Goal: Task Accomplishment & Management: Use online tool/utility

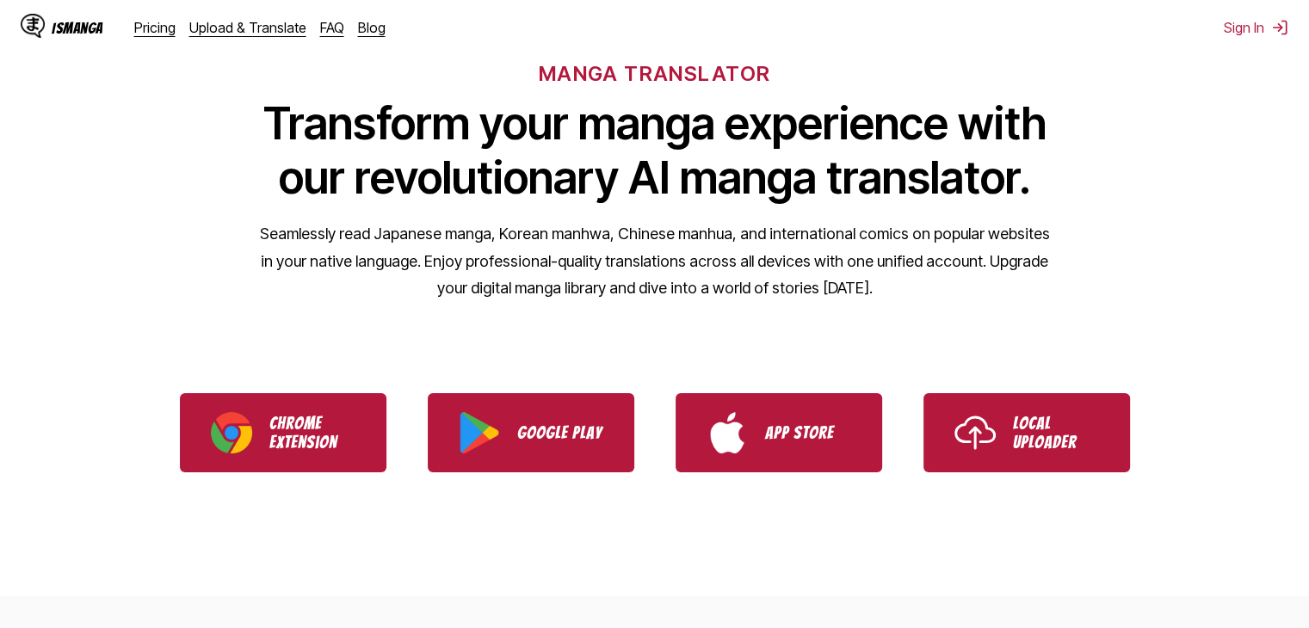
scroll to position [258, 0]
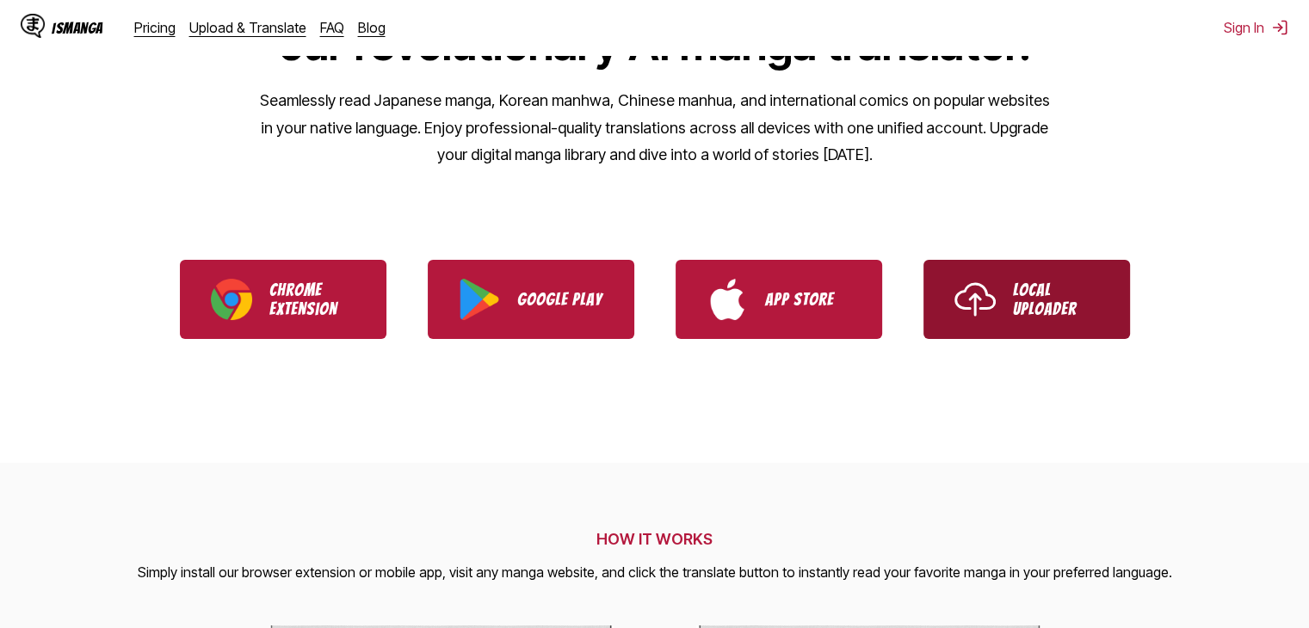
click at [977, 287] on img "Use IsManga Local Uploader" at bounding box center [974, 299] width 41 height 41
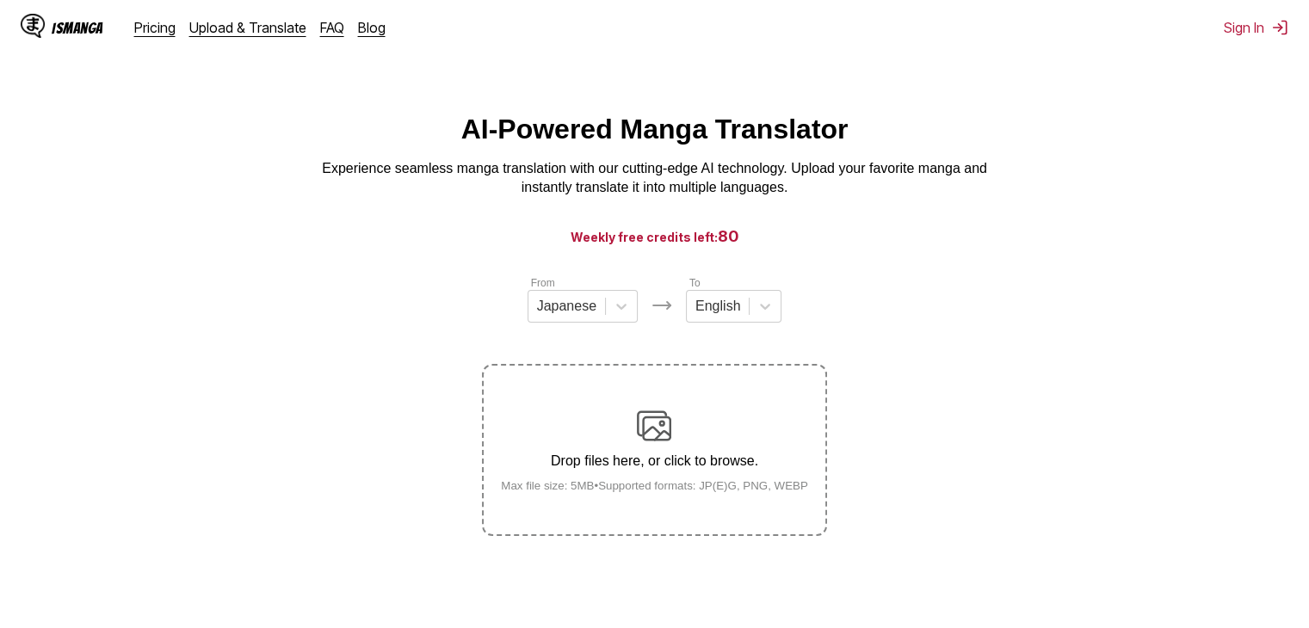
click at [627, 438] on div "Drop files here, or click to browse. Max file size: 5MB • Supported formats: JP…" at bounding box center [654, 450] width 335 height 83
click at [0, 0] on input "Drop files here, or click to browse. Max file size: 5MB • Supported formats: JP…" at bounding box center [0, 0] width 0 height 0
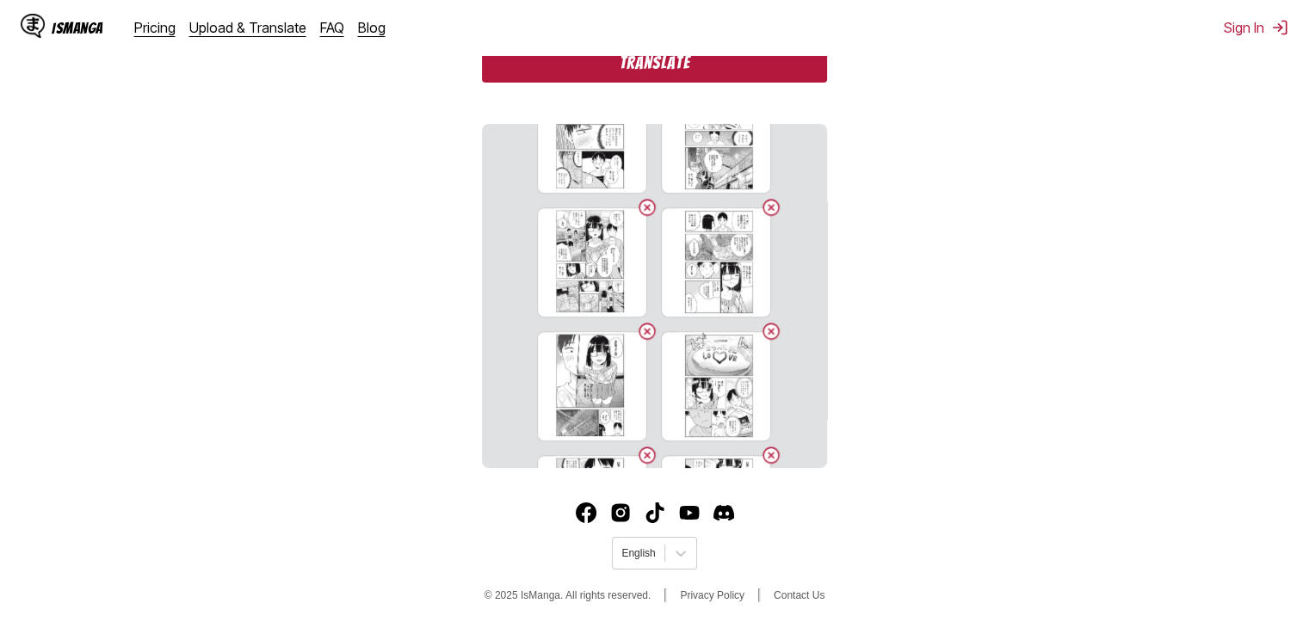
scroll to position [1156, 0]
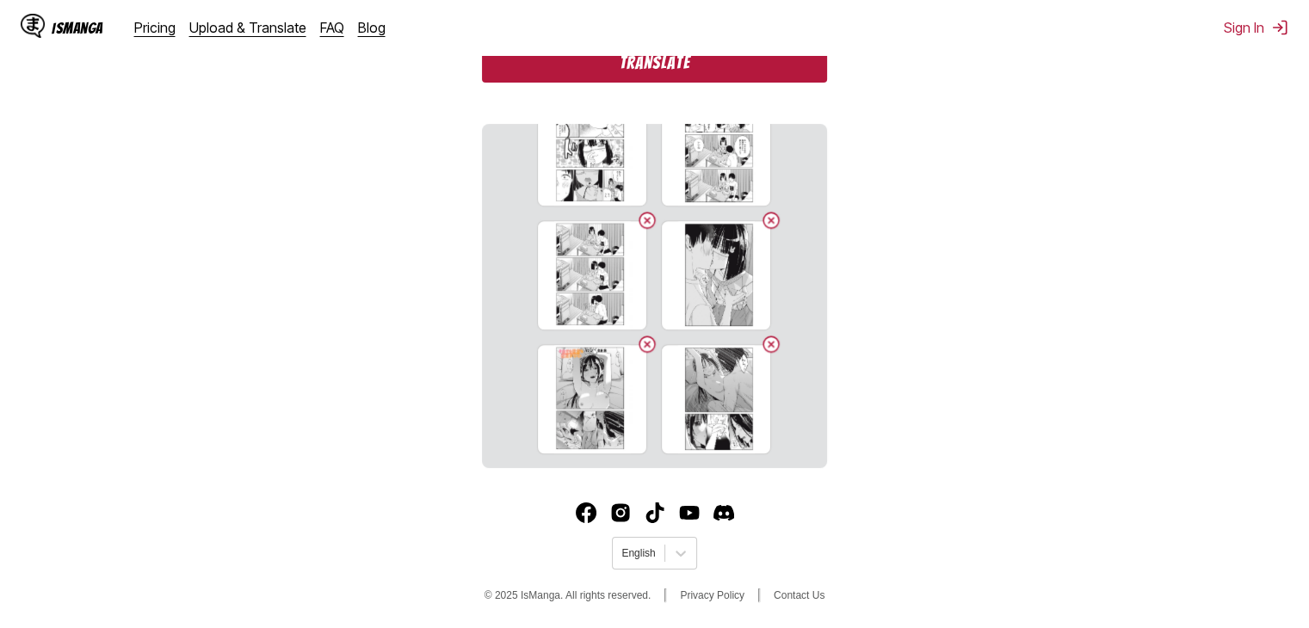
click at [625, 66] on button "Translate" at bounding box center [654, 63] width 344 height 40
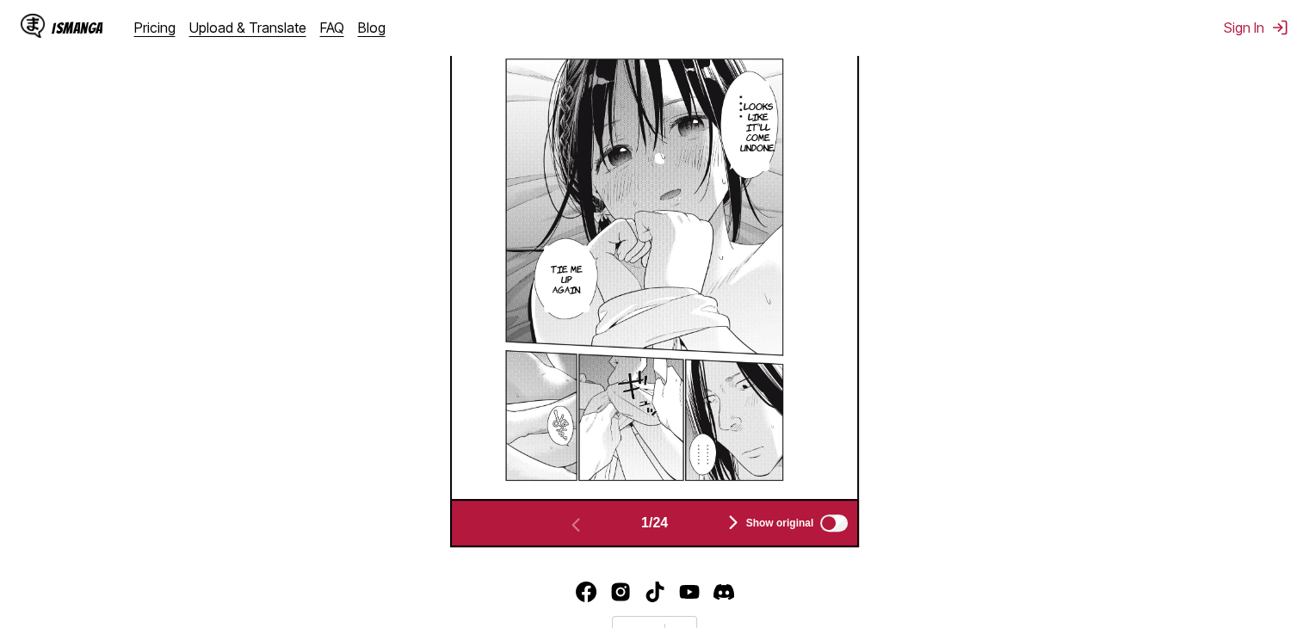
scroll to position [632, 0]
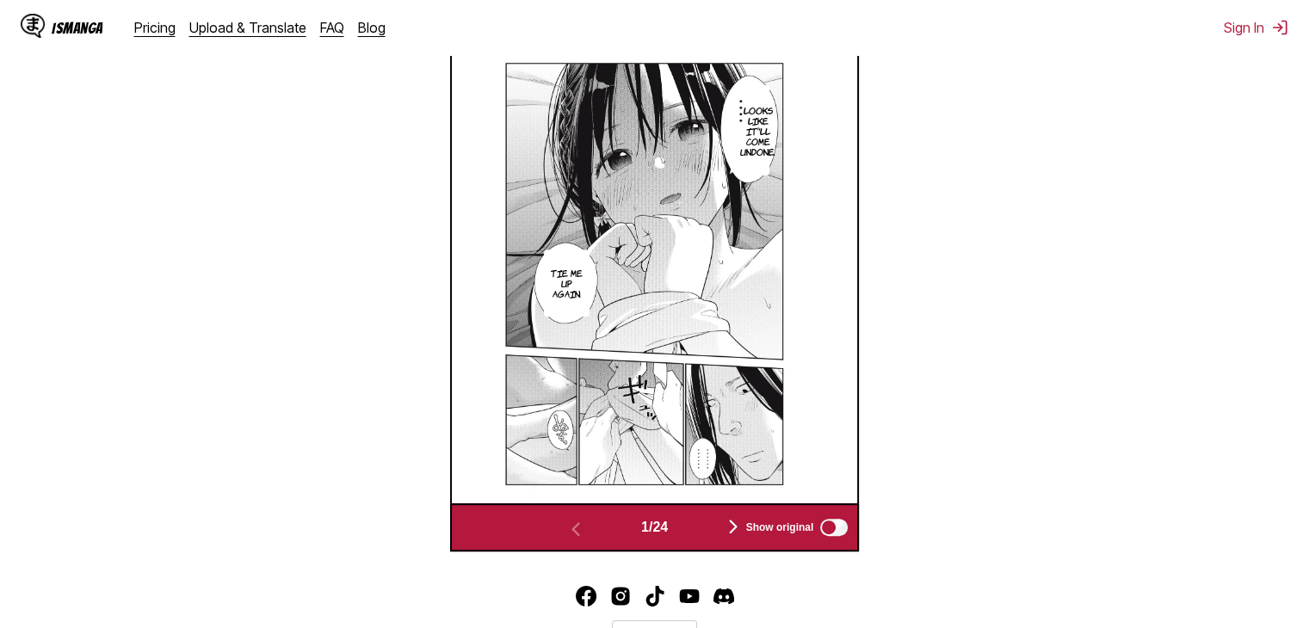
click at [731, 527] on img "button" at bounding box center [733, 526] width 21 height 21
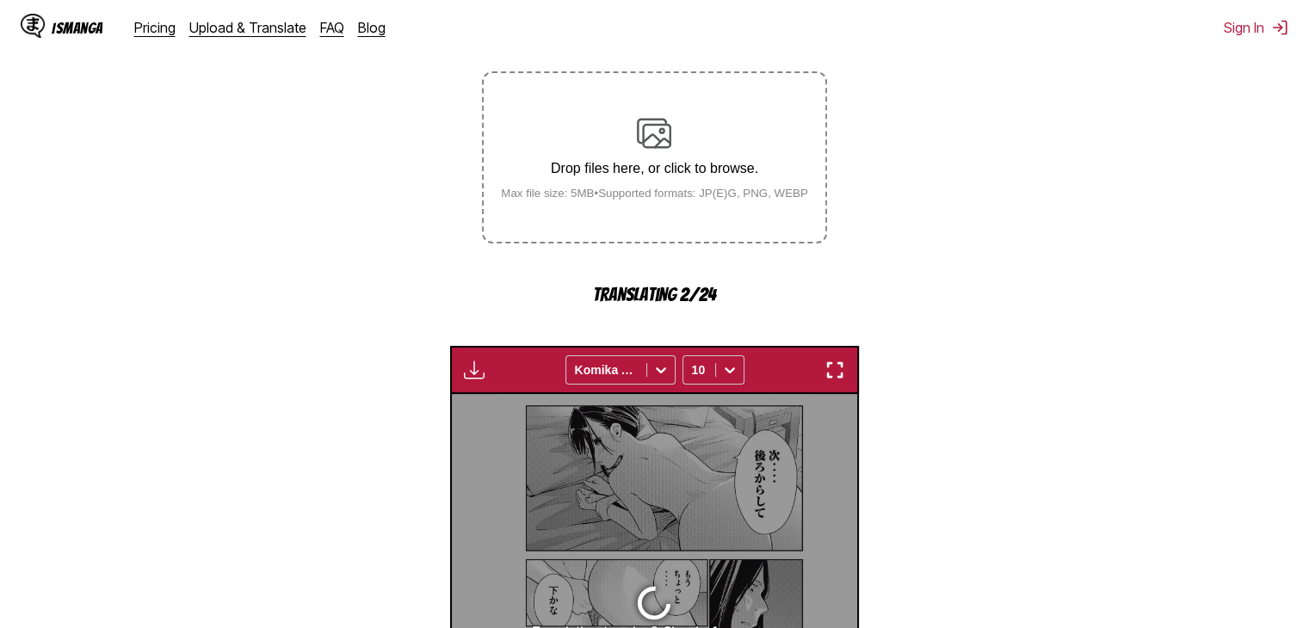
scroll to position [288, 0]
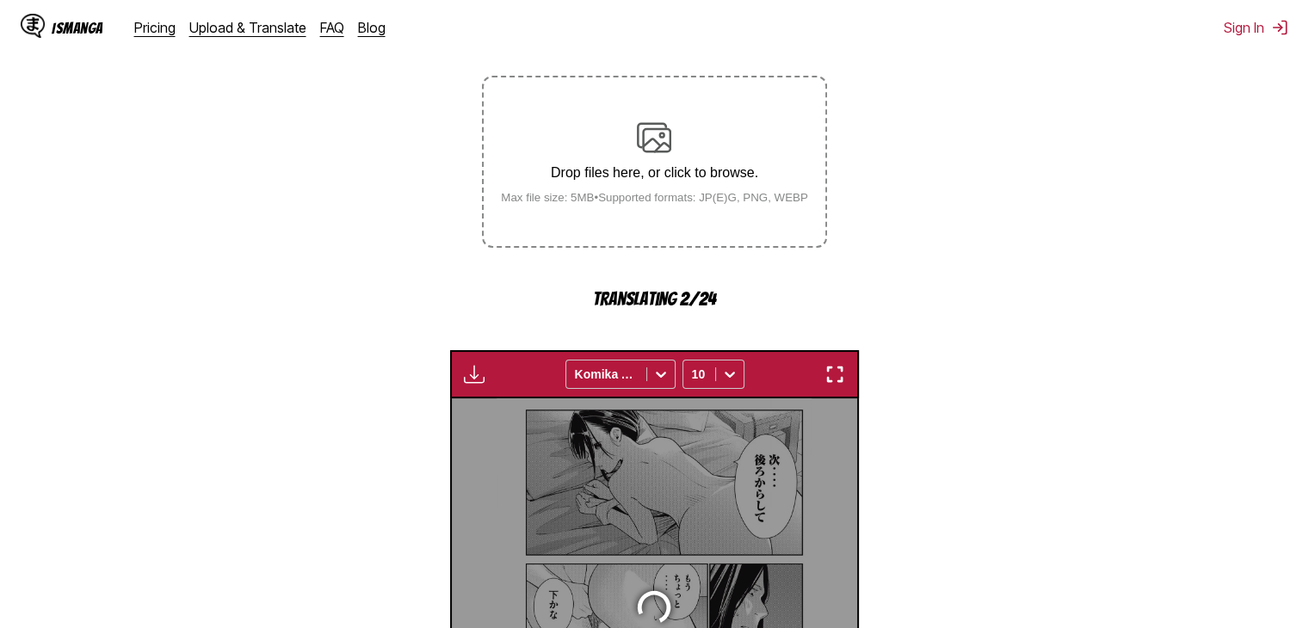
click at [468, 372] on img "button" at bounding box center [474, 374] width 21 height 21
click at [330, 371] on section "From Japanese To English Drop files here, or click to browse. Max file size: 5M…" at bounding box center [654, 440] width 1281 height 909
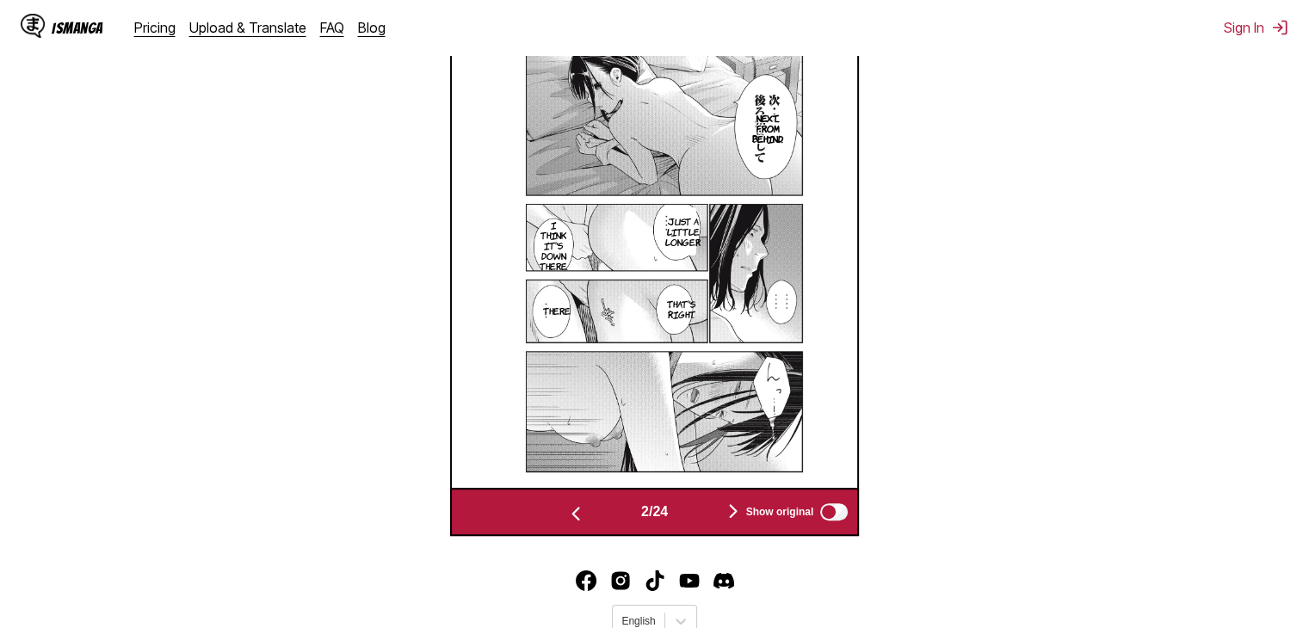
scroll to position [718, 0]
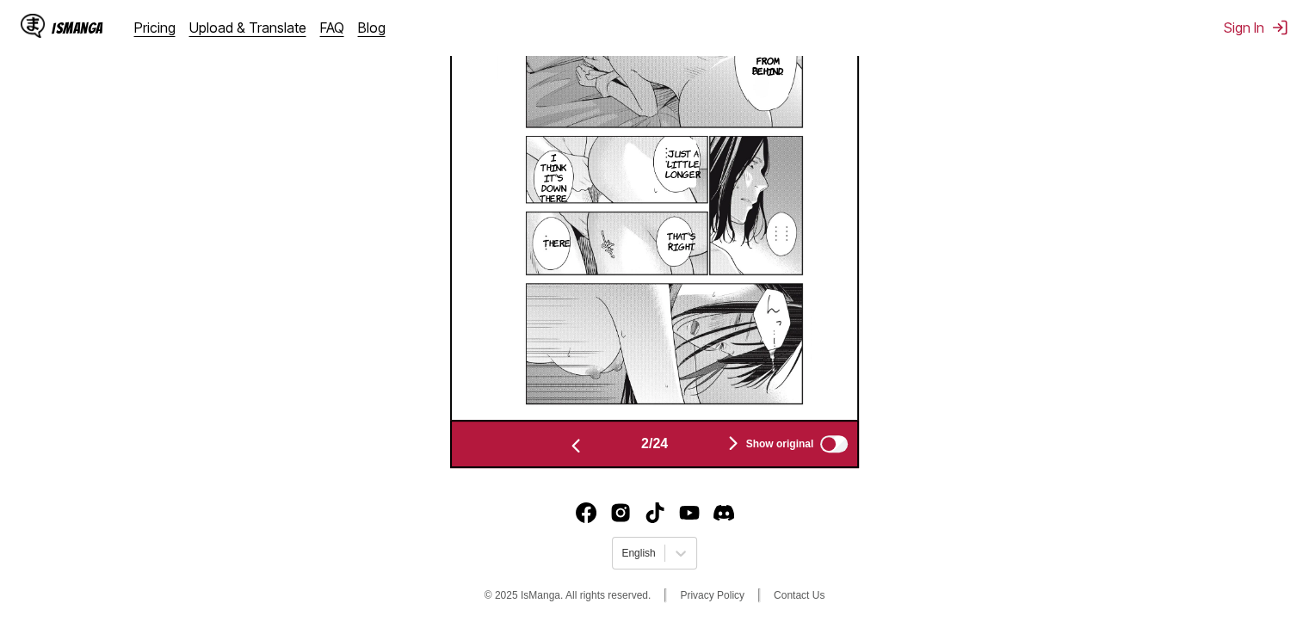
click at [730, 440] on img "button" at bounding box center [733, 443] width 21 height 21
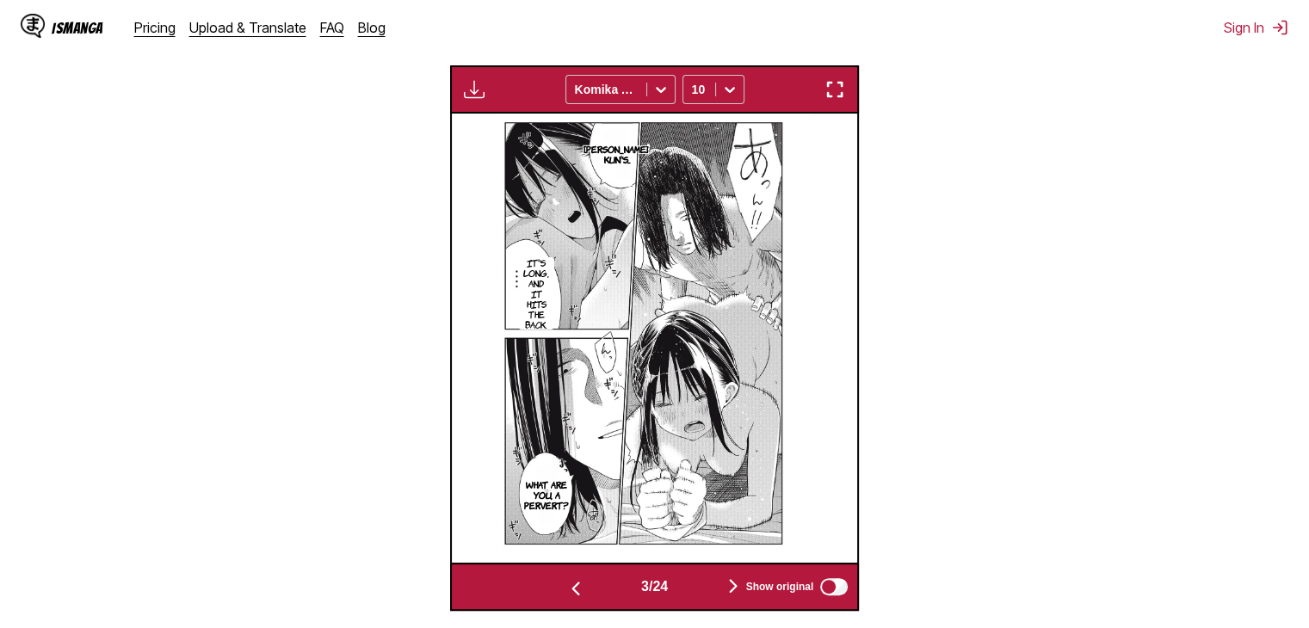
scroll to position [603, 0]
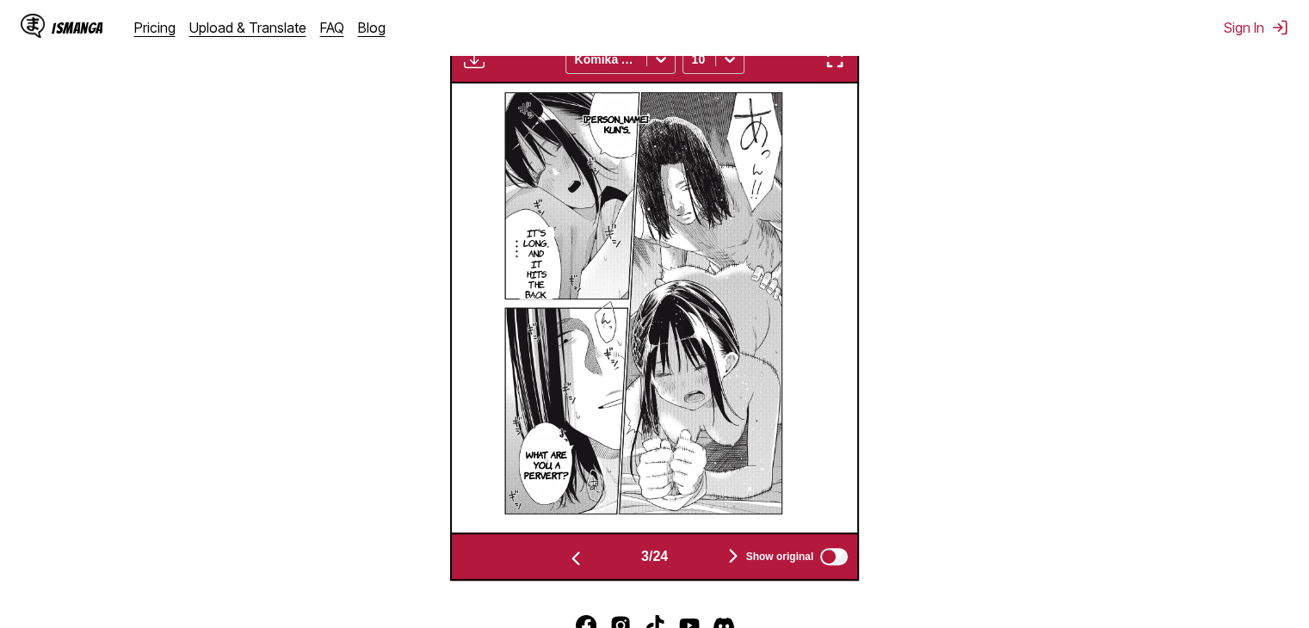
click at [728, 551] on img "button" at bounding box center [733, 555] width 21 height 21
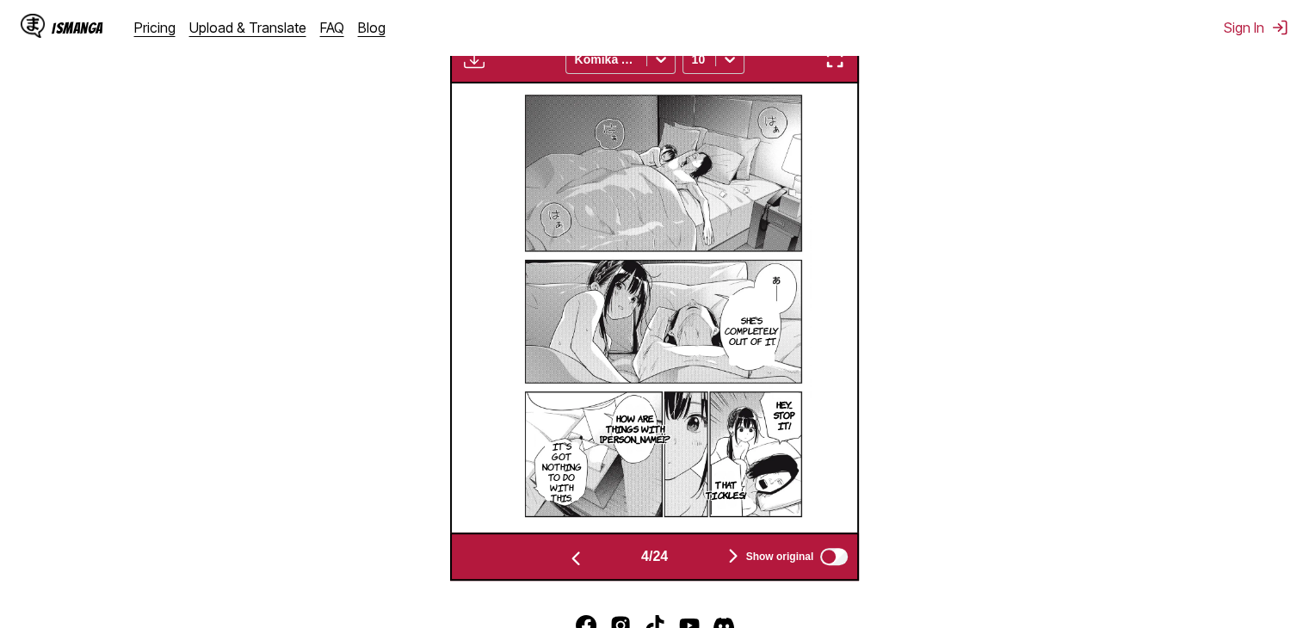
click at [730, 551] on img "button" at bounding box center [733, 555] width 21 height 21
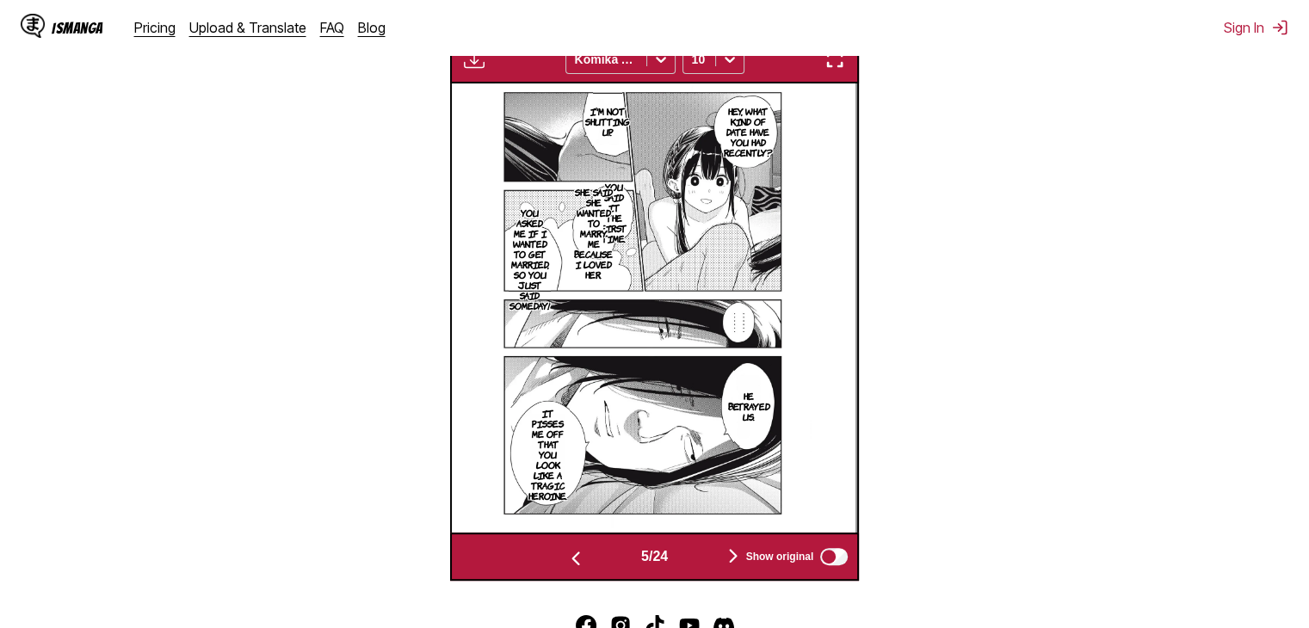
click at [730, 551] on img "button" at bounding box center [733, 555] width 21 height 21
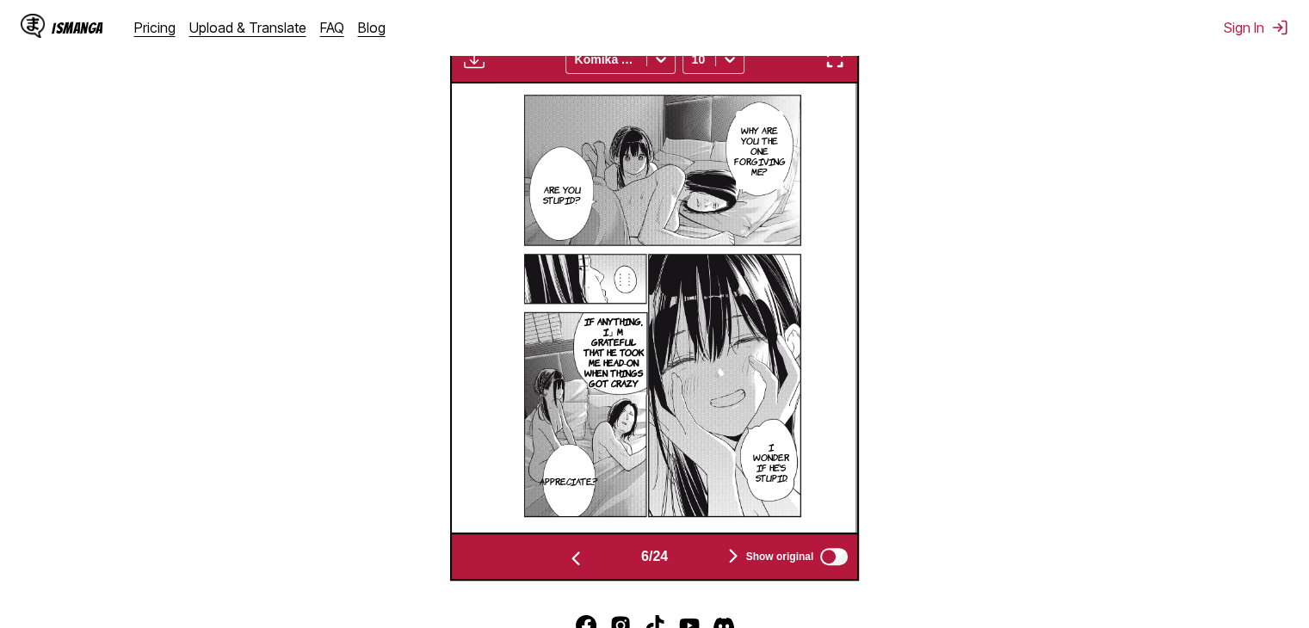
click at [726, 550] on button "button" at bounding box center [732, 557] width 103 height 25
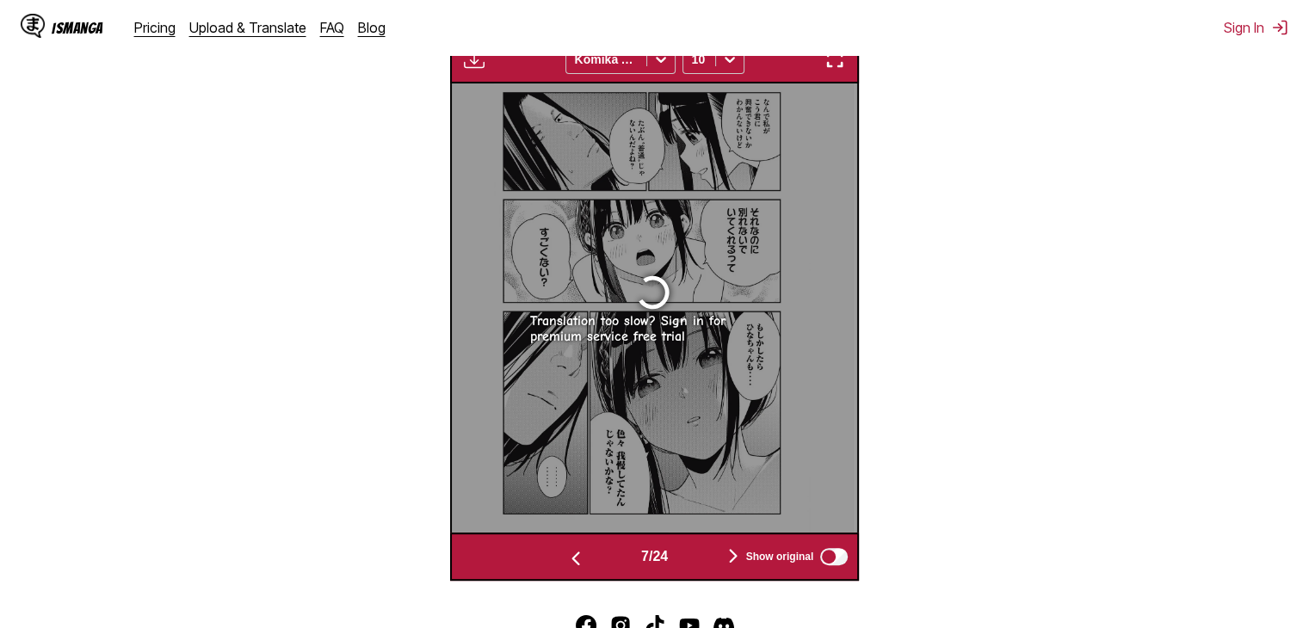
click at [726, 550] on button "button" at bounding box center [732, 557] width 103 height 25
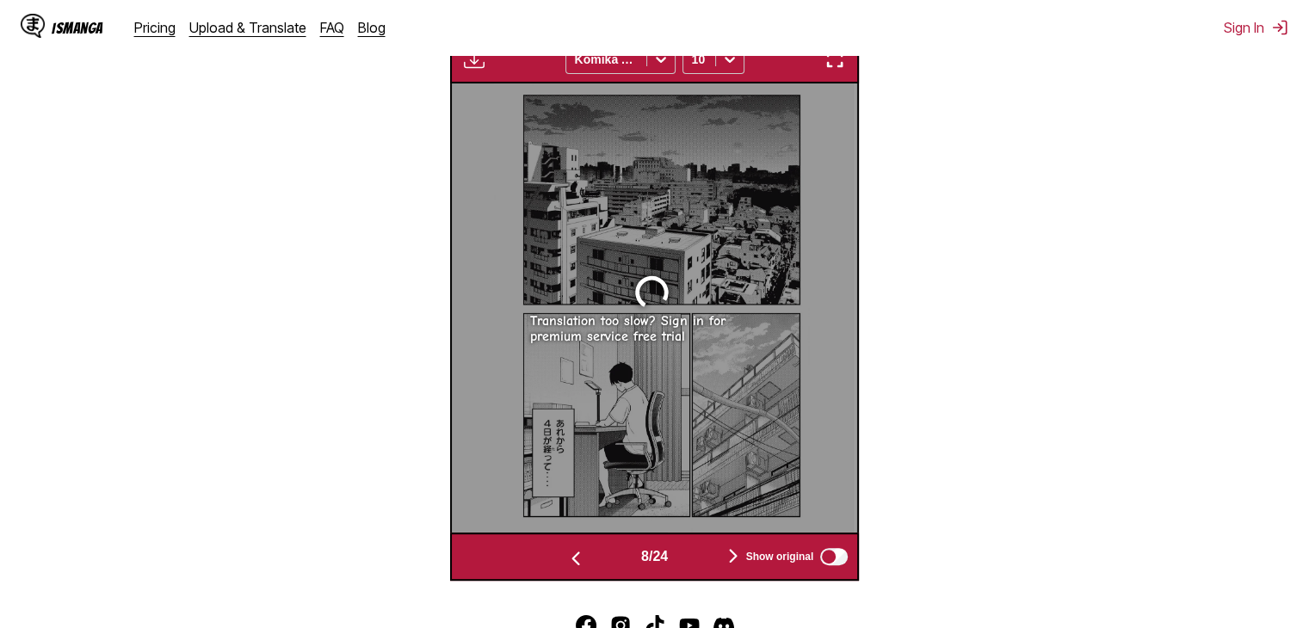
click at [726, 550] on button "button" at bounding box center [732, 557] width 103 height 25
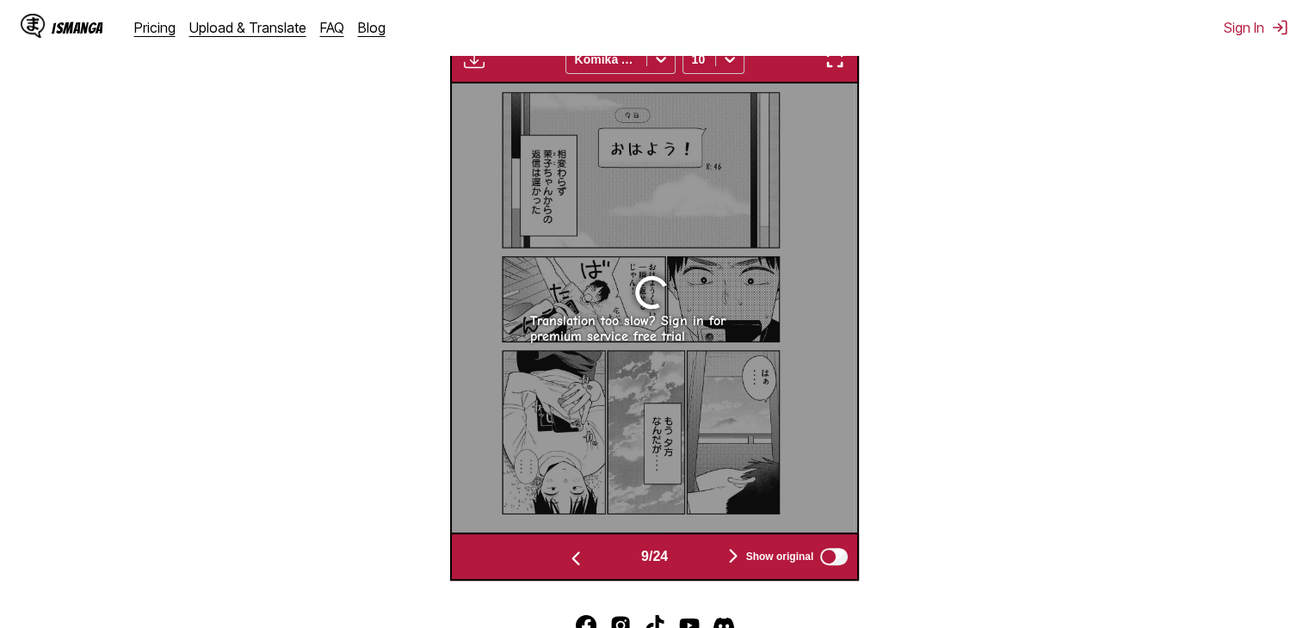
click at [726, 550] on button "button" at bounding box center [732, 557] width 103 height 25
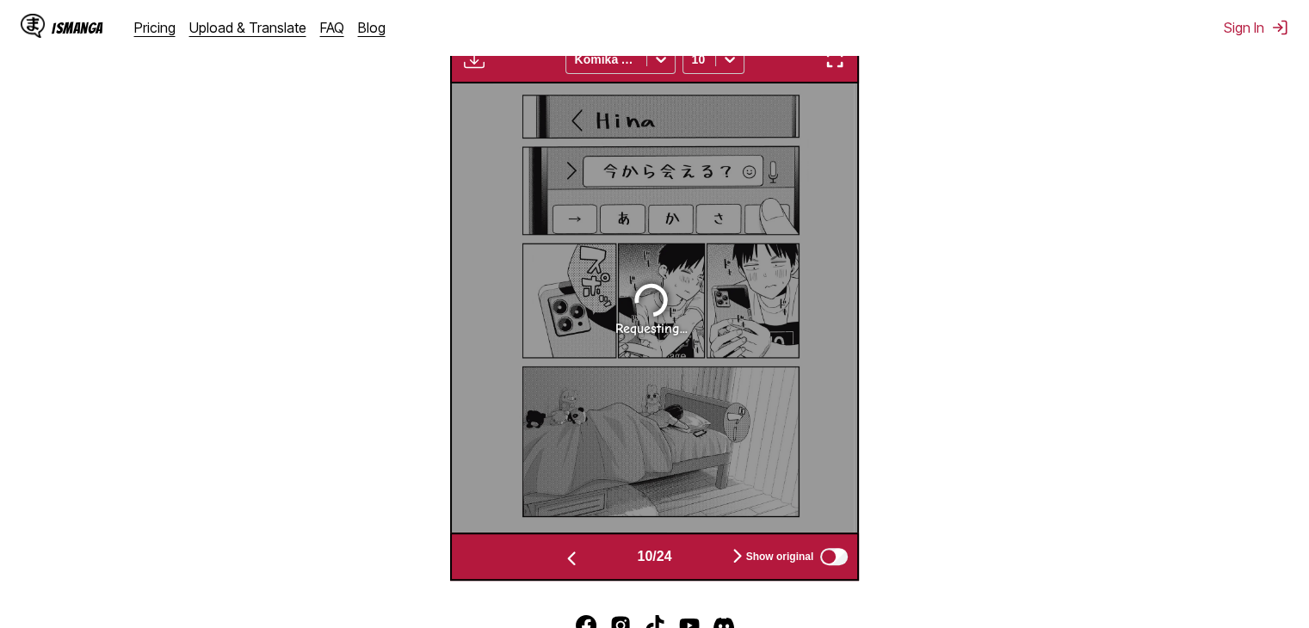
click at [726, 550] on button "button" at bounding box center [737, 557] width 103 height 25
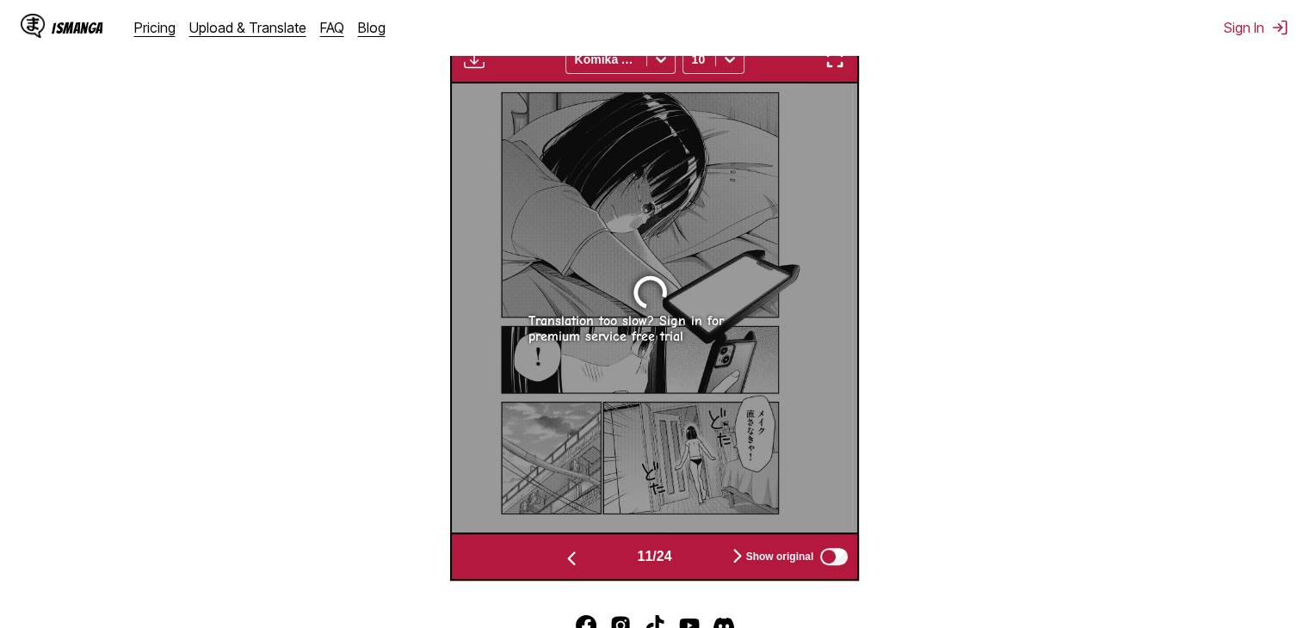
click at [561, 557] on img "button" at bounding box center [571, 558] width 21 height 21
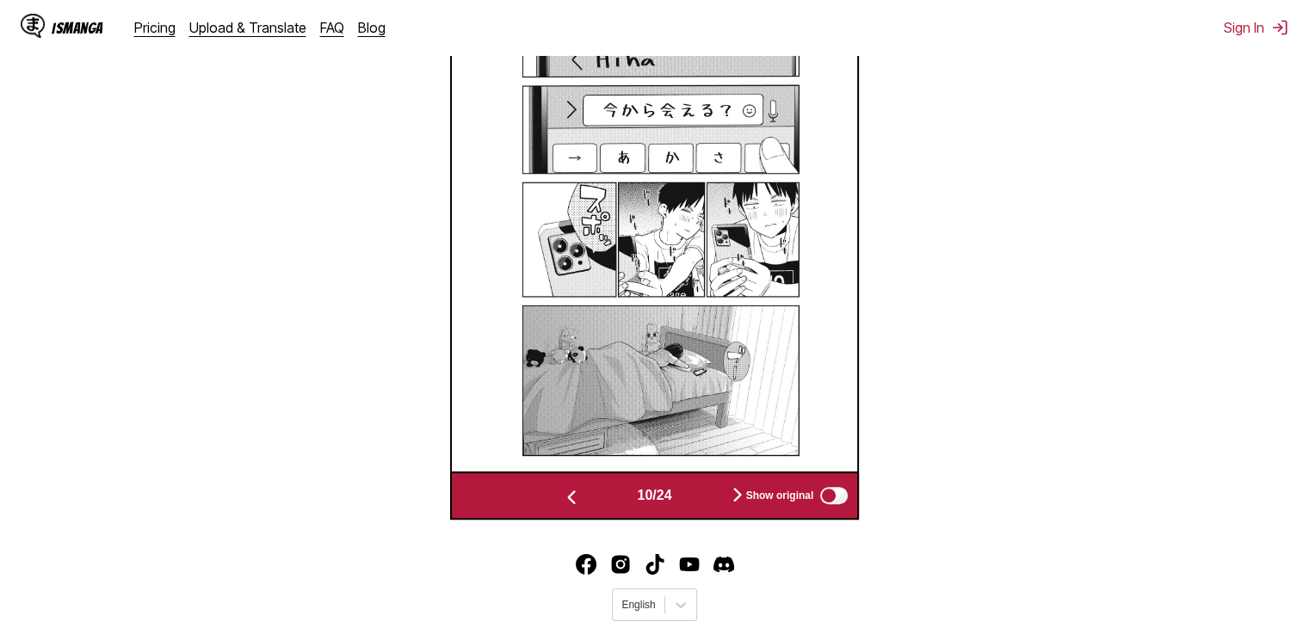
scroll to position [542, 0]
